Goal: Task Accomplishment & Management: Manage account settings

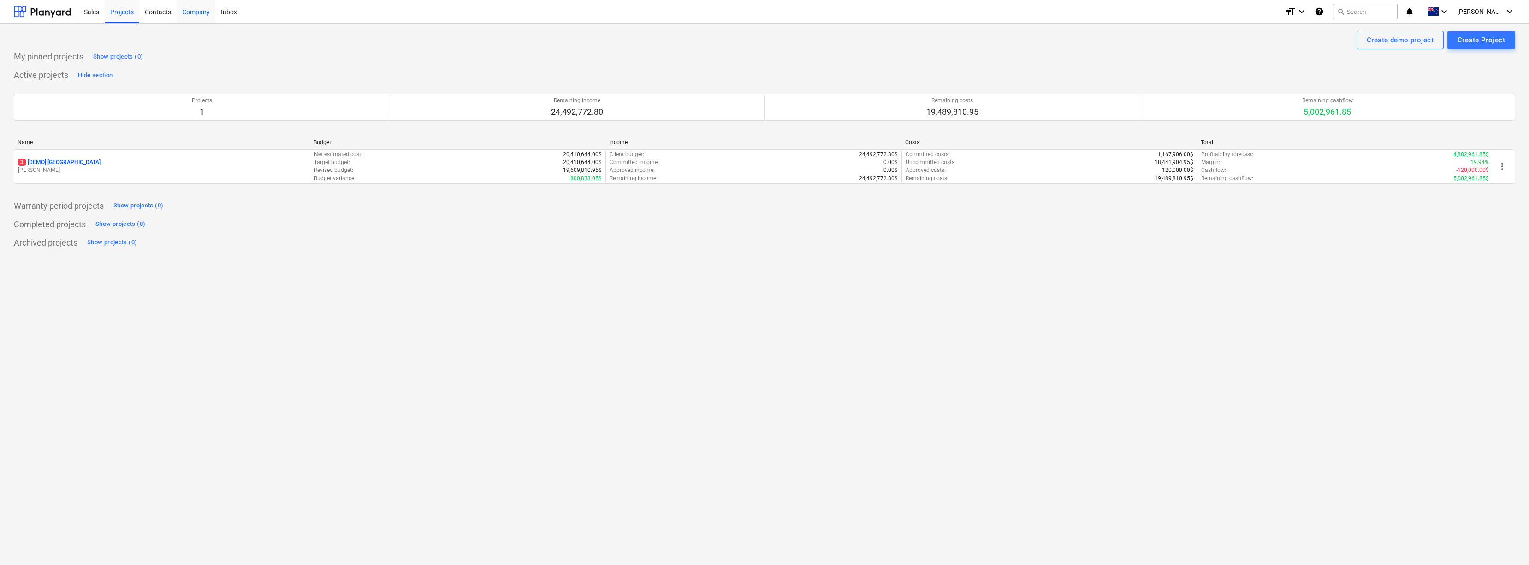
click at [198, 14] on div "Company" at bounding box center [196, 12] width 39 height 24
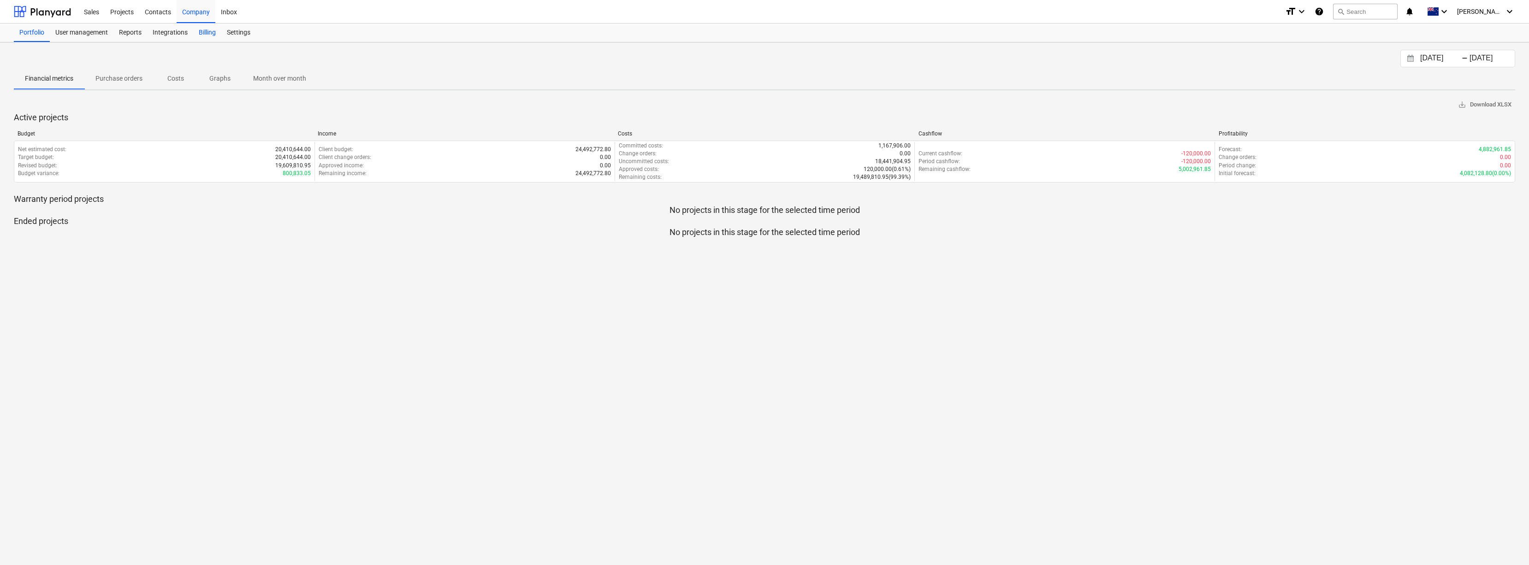
click at [202, 32] on div "Billing" at bounding box center [207, 33] width 28 height 18
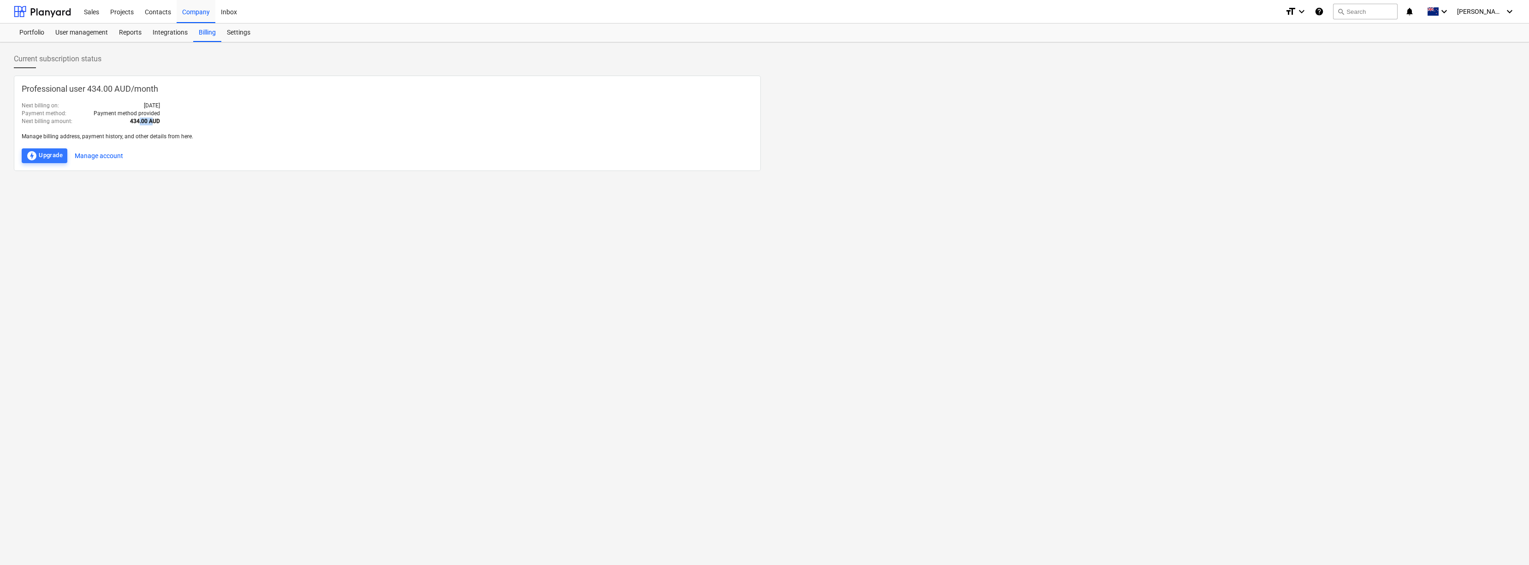
drag, startPoint x: 139, startPoint y: 122, endPoint x: 153, endPoint y: 120, distance: 13.6
click at [153, 120] on b "434.00 AUD" at bounding box center [145, 121] width 30 height 6
drag, startPoint x: 153, startPoint y: 120, endPoint x: 133, endPoint y: 104, distance: 24.9
click at [144, 104] on p "[DATE]" at bounding box center [152, 106] width 16 height 8
drag, startPoint x: 116, startPoint y: 110, endPoint x: 141, endPoint y: 113, distance: 25.1
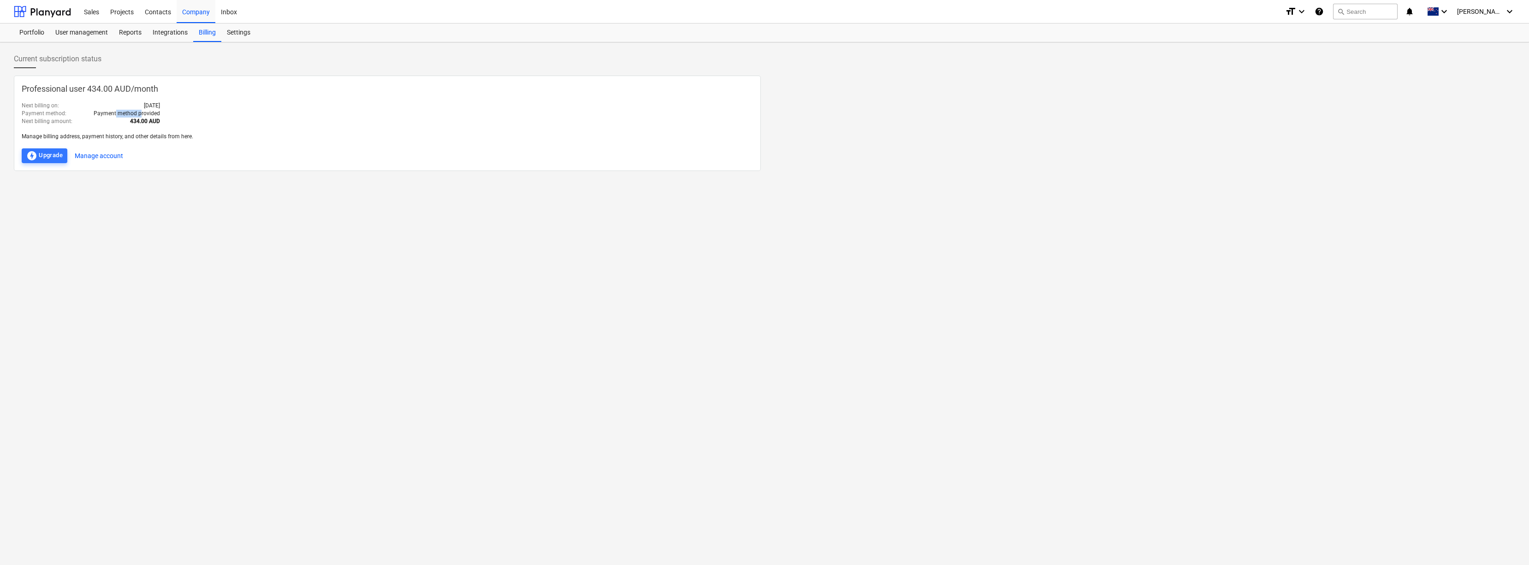
click at [141, 113] on p "Payment method provided" at bounding box center [127, 114] width 66 height 8
drag, startPoint x: 141, startPoint y: 113, endPoint x: 149, endPoint y: 140, distance: 27.9
click at [156, 135] on p "Manage billing address, payment history, and other details from here." at bounding box center [387, 137] width 731 height 8
click at [110, 154] on button "Manage account" at bounding box center [99, 155] width 48 height 15
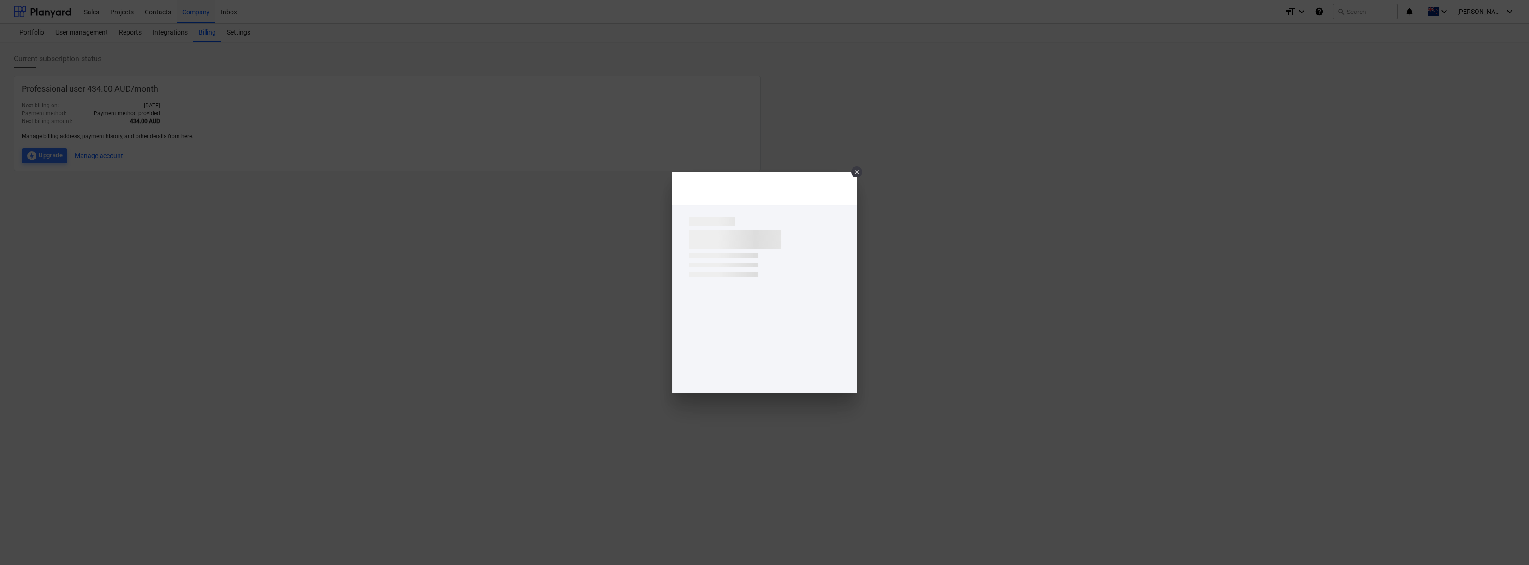
click at [858, 172] on div "×" at bounding box center [856, 171] width 11 height 11
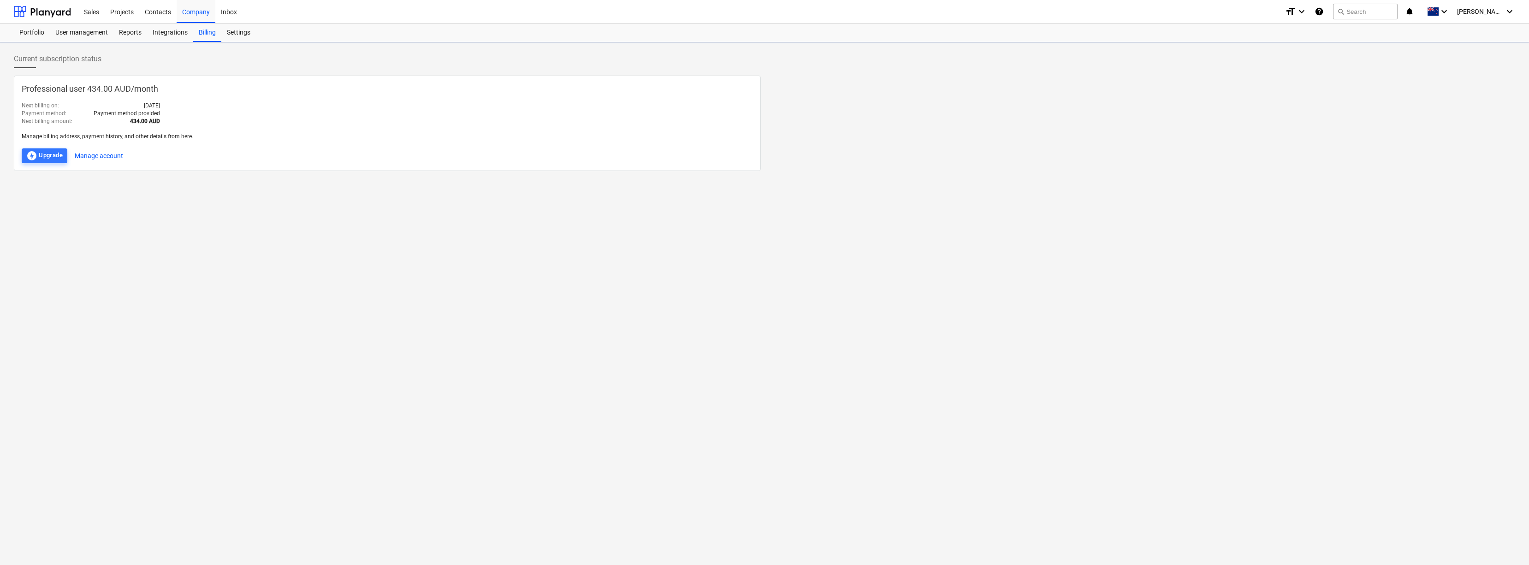
drag, startPoint x: 187, startPoint y: 360, endPoint x: 154, endPoint y: 252, distance: 113.2
click at [187, 360] on div "Current subscription status Professional user 434.00 AUD / month Next billing o…" at bounding box center [764, 303] width 1529 height 523
click at [237, 35] on div "Settings" at bounding box center [238, 33] width 35 height 18
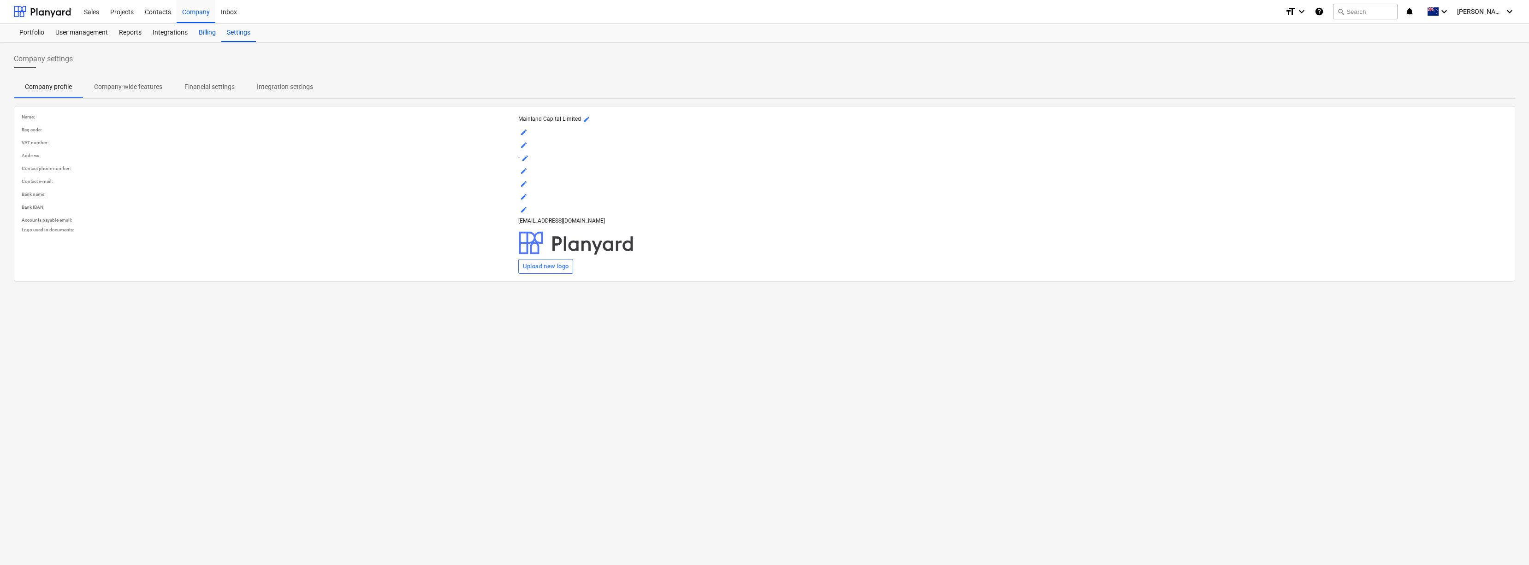
click at [210, 33] on div "Billing" at bounding box center [207, 33] width 28 height 18
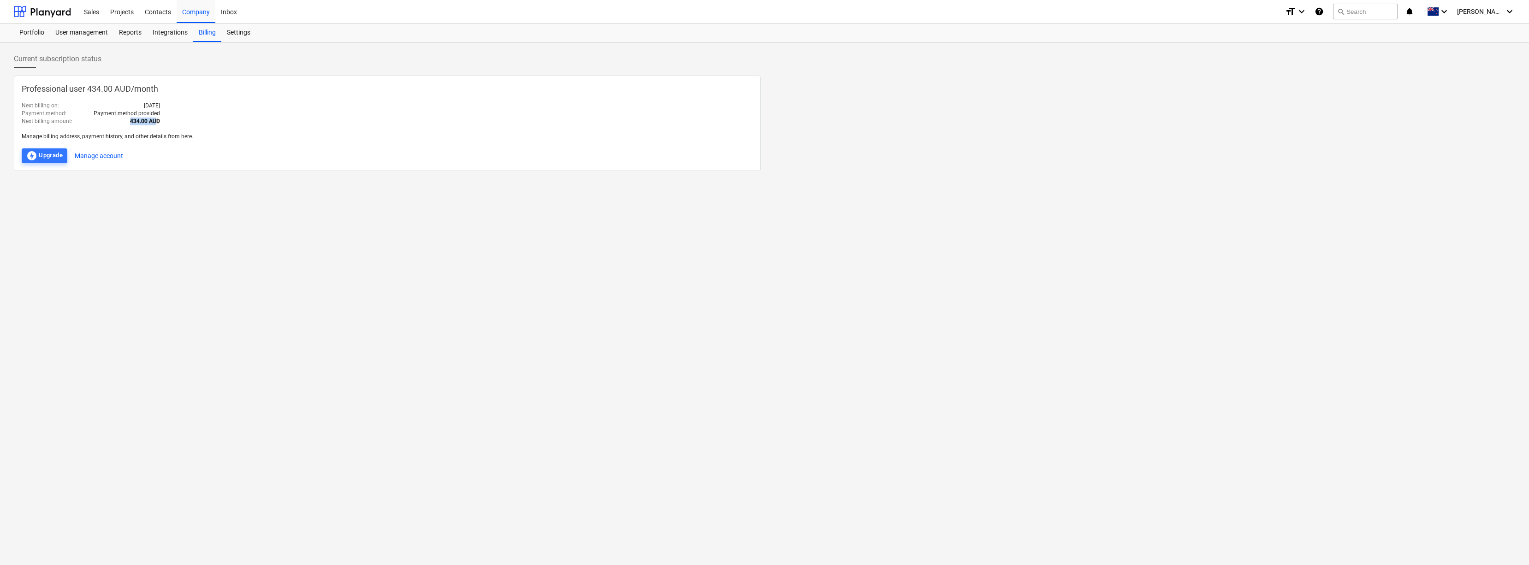
drag, startPoint x: 131, startPoint y: 120, endPoint x: 157, endPoint y: 119, distance: 25.9
click at [157, 119] on b "434.00 AUD" at bounding box center [145, 121] width 30 height 6
drag, startPoint x: 157, startPoint y: 119, endPoint x: 112, endPoint y: 109, distance: 45.7
click at [112, 109] on div "Next billing on : [DATE] Payment method : Payment method provided Next billing …" at bounding box center [91, 114] width 138 height 24
drag, startPoint x: 112, startPoint y: 109, endPoint x: 34, endPoint y: 115, distance: 78.6
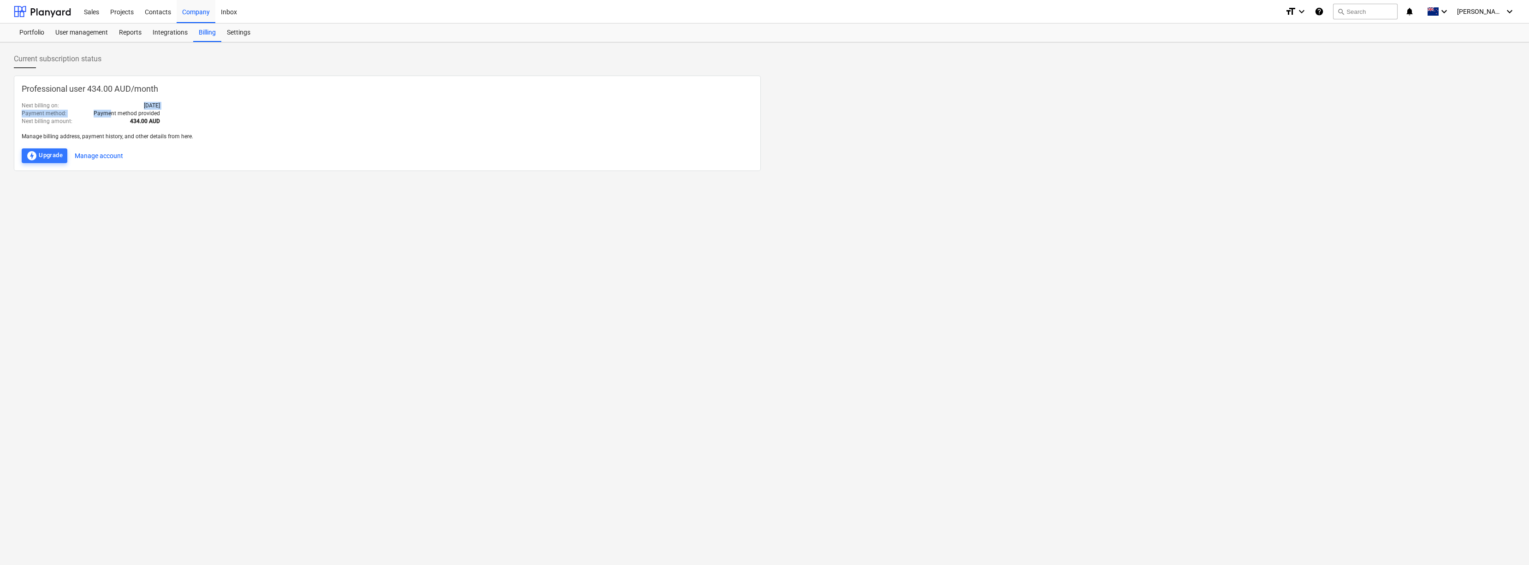
click at [34, 115] on p "Payment method :" at bounding box center [44, 114] width 45 height 8
click at [38, 119] on p "Next billing amount :" at bounding box center [47, 122] width 51 height 8
drag, startPoint x: 117, startPoint y: 114, endPoint x: 154, endPoint y: 111, distance: 37.0
click at [154, 111] on p "Payment method provided" at bounding box center [127, 114] width 66 height 8
drag, startPoint x: 154, startPoint y: 111, endPoint x: 196, endPoint y: 236, distance: 131.5
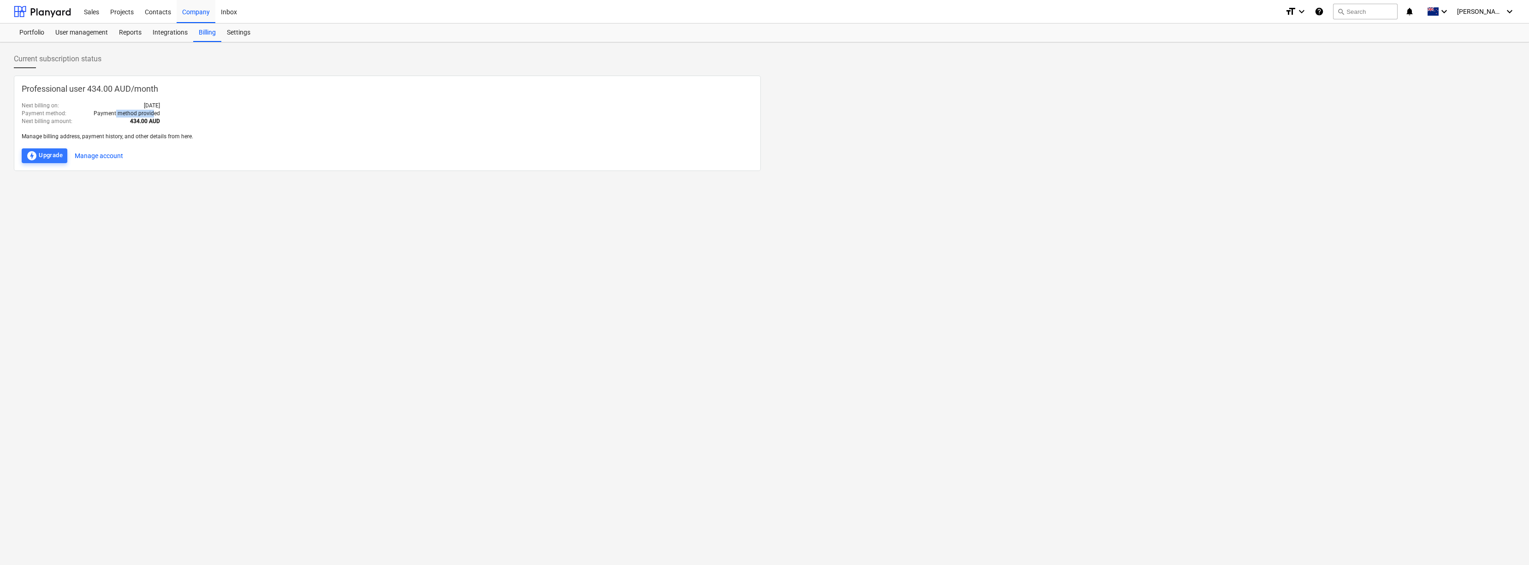
click at [196, 236] on div "Current subscription status Professional user 434.00 AUD / month Next billing o…" at bounding box center [764, 303] width 1529 height 523
